Goal: Information Seeking & Learning: Learn about a topic

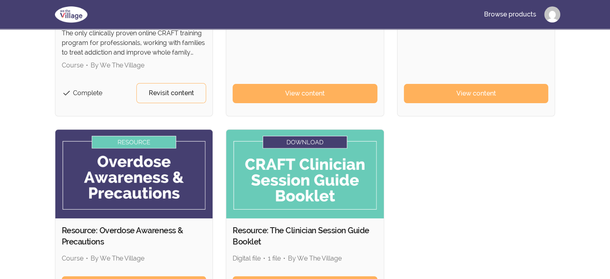
scroll to position [191, 0]
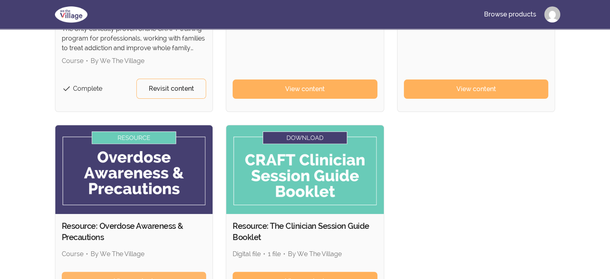
click at [164, 273] on link "View content" at bounding box center [134, 280] width 145 height 19
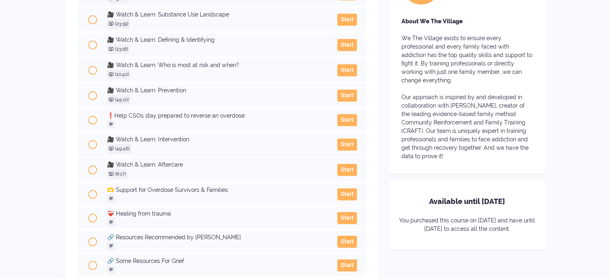
scroll to position [379, 0]
